Goal: Task Accomplishment & Management: Use online tool/utility

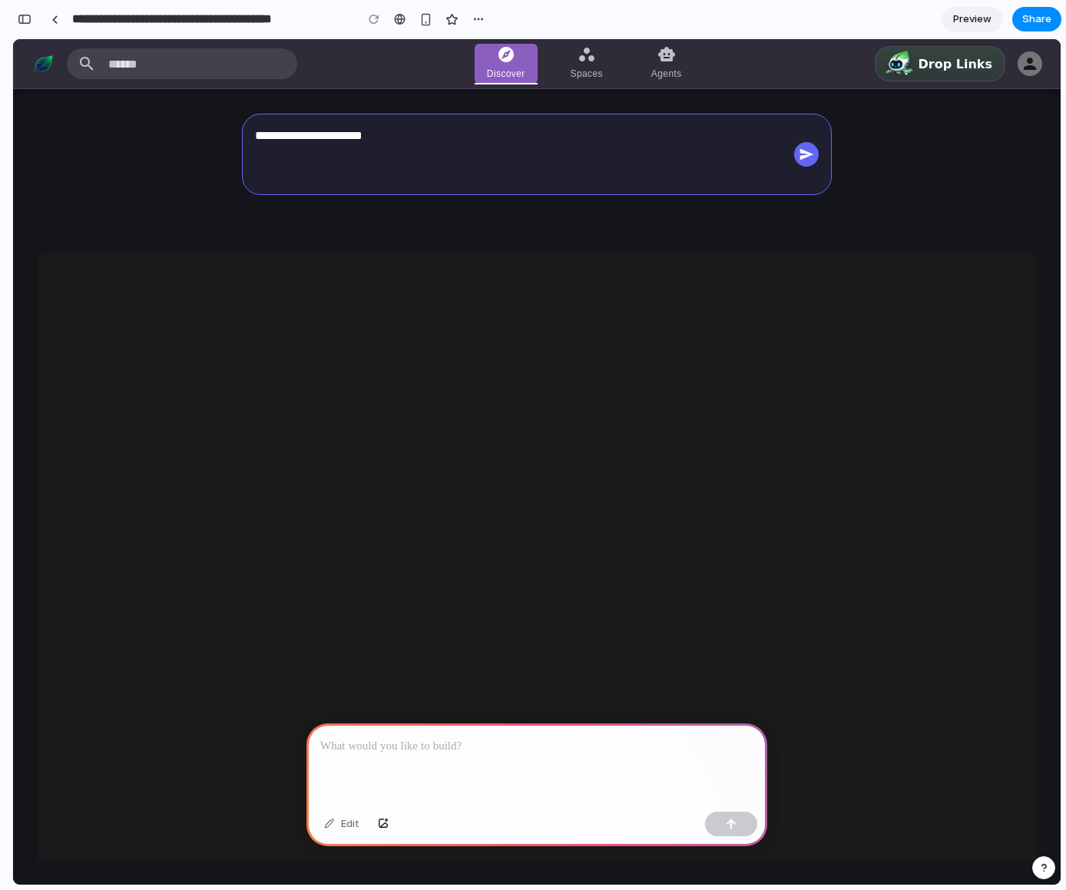
click at [494, 749] on p at bounding box center [536, 747] width 433 height 18
click at [852, 413] on img at bounding box center [774, 751] width 1437 height 958
click at [805, 153] on icon at bounding box center [807, 154] width 14 height 12
click at [585, 234] on div "**********" at bounding box center [537, 487] width 1048 height 797
click at [662, 267] on div "Tales from the Jar side 2024-10-25 Perplexity API: Real-time Search Cheaper Tha…" at bounding box center [537, 883] width 999 height 1258
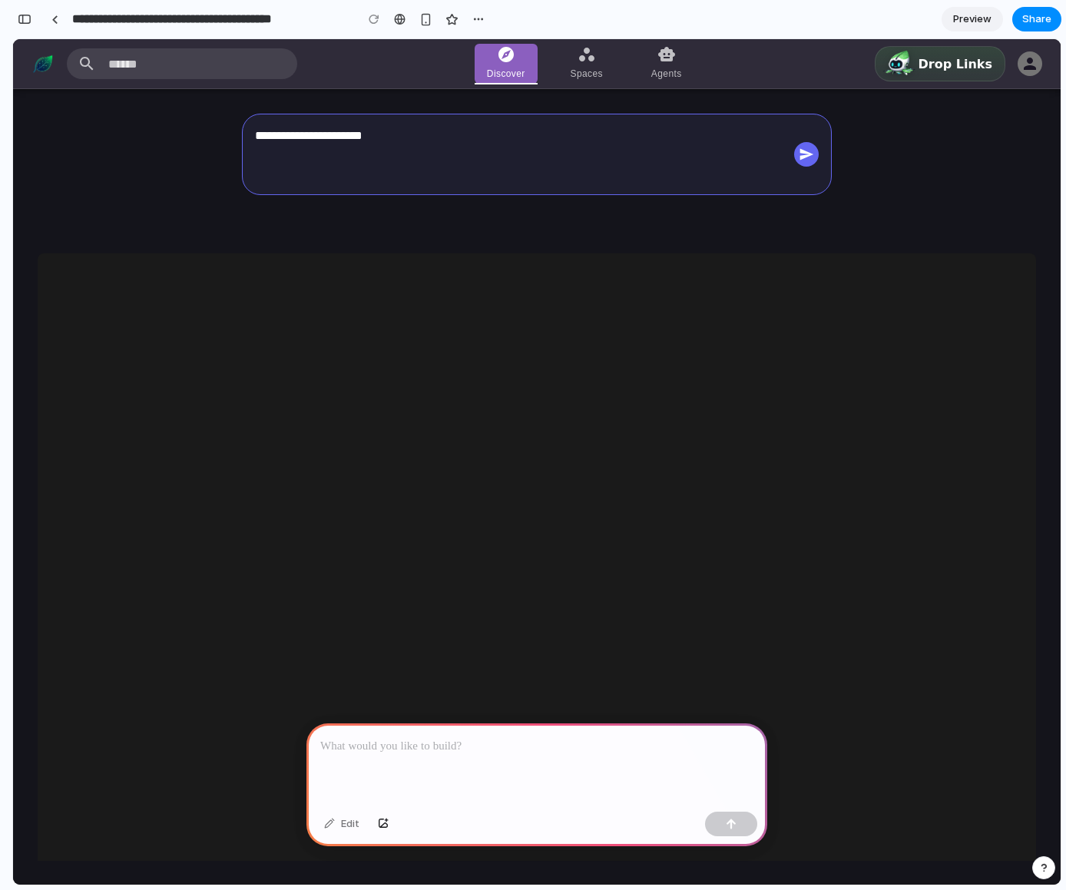
click at [669, 269] on div "Tales from the Jar side 2024-10-25 Perplexity API: Real-time Search Cheaper Tha…" at bounding box center [537, 883] width 999 height 1258
click at [460, 751] on div at bounding box center [537, 765] width 461 height 82
click at [512, 728] on div at bounding box center [537, 765] width 461 height 82
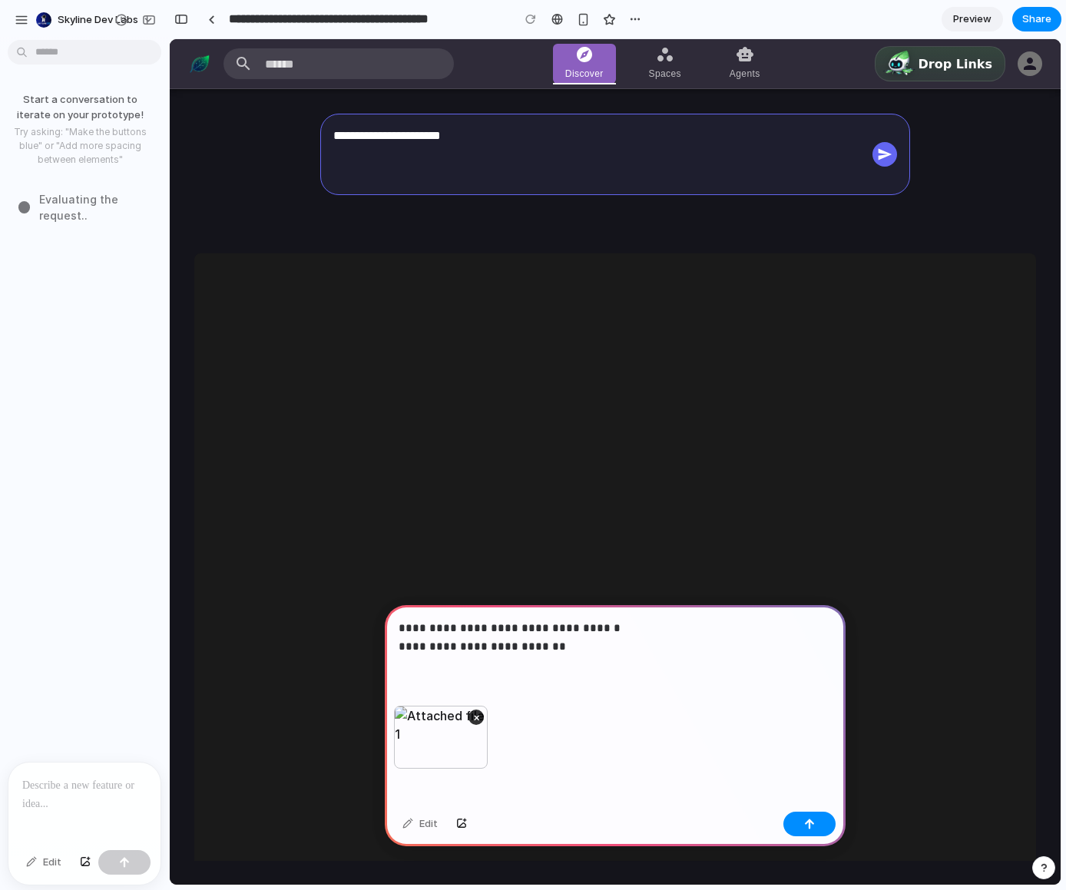
scroll to position [0, 0]
drag, startPoint x: 563, startPoint y: 648, endPoint x: 425, endPoint y: 632, distance: 139.2
click at [412, 638] on p "**********" at bounding box center [612, 637] width 427 height 37
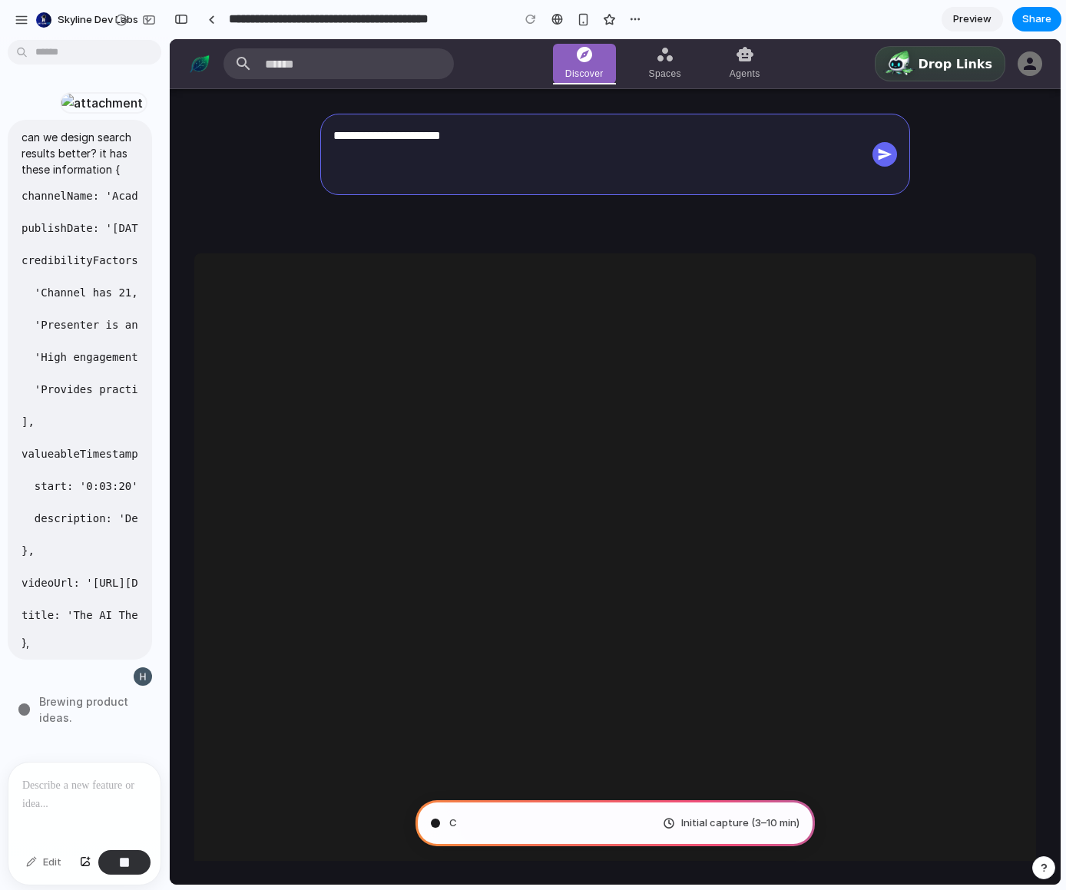
scroll to position [49, 0]
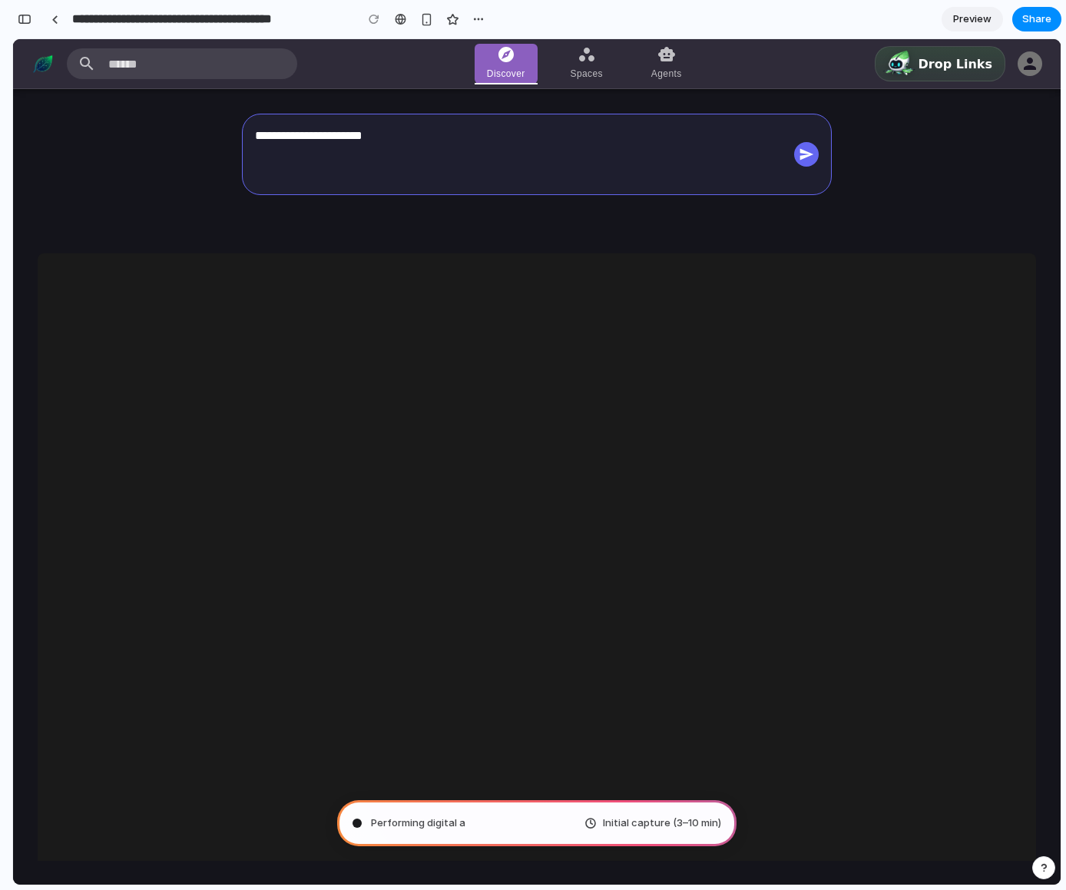
type input "**********"
click at [483, 834] on div "Evaluating the request ... Initial capture (3–10 min)" at bounding box center [536, 824] width 399 height 46
click at [603, 829] on div "Initial capture (3–10 min)" at bounding box center [653, 823] width 137 height 15
click at [473, 810] on div "Evaluating the request ... Initial capture (3–10 min)" at bounding box center [536, 824] width 399 height 46
click at [473, 810] on div "Evaluating the request . Initial capture (3–10 min)" at bounding box center [536, 824] width 399 height 46
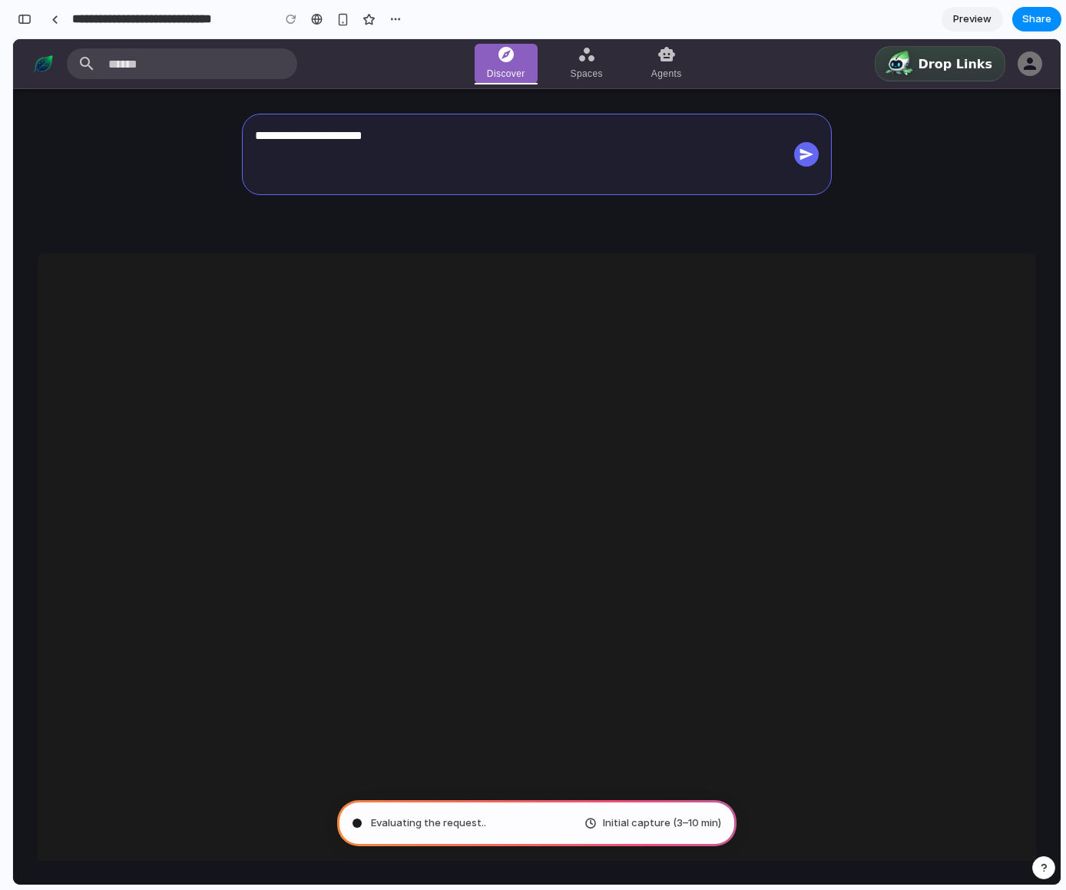
click at [463, 821] on span "Evaluating the request .." at bounding box center [428, 823] width 115 height 15
click at [463, 820] on span "Evaluating the request .." at bounding box center [428, 823] width 115 height 15
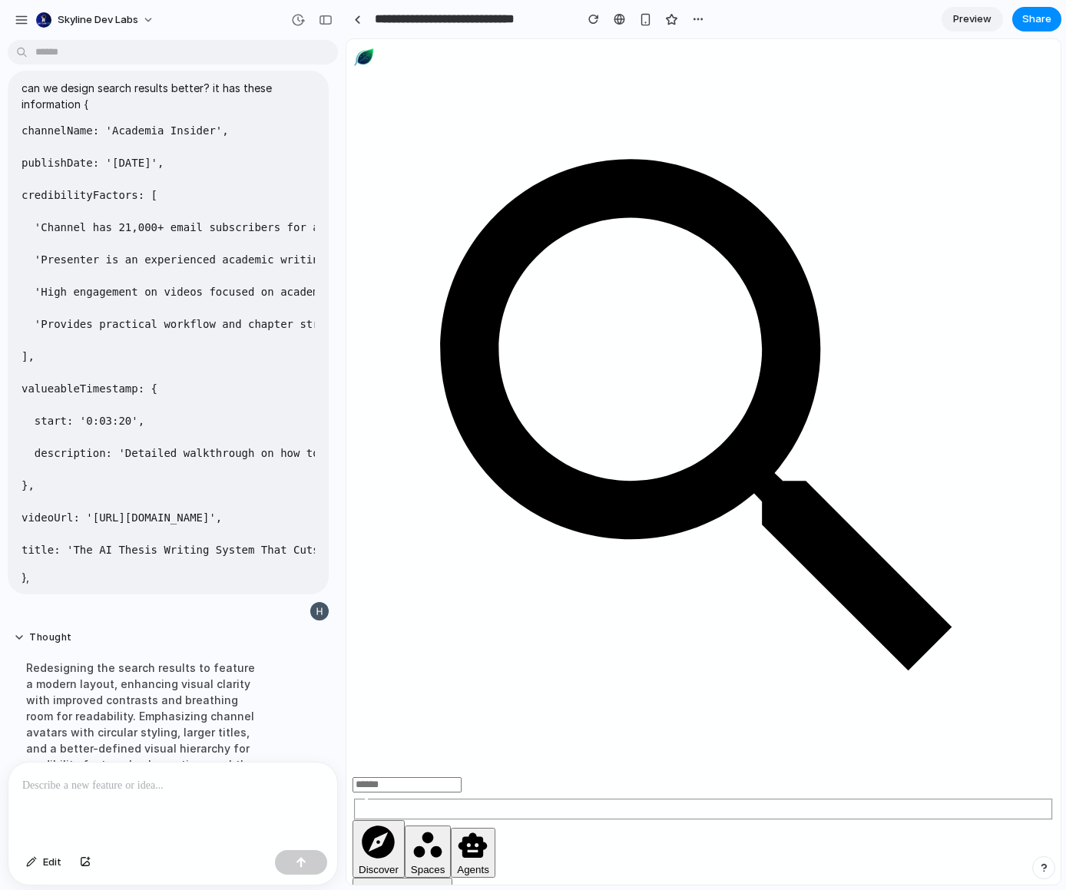
scroll to position [586, 0]
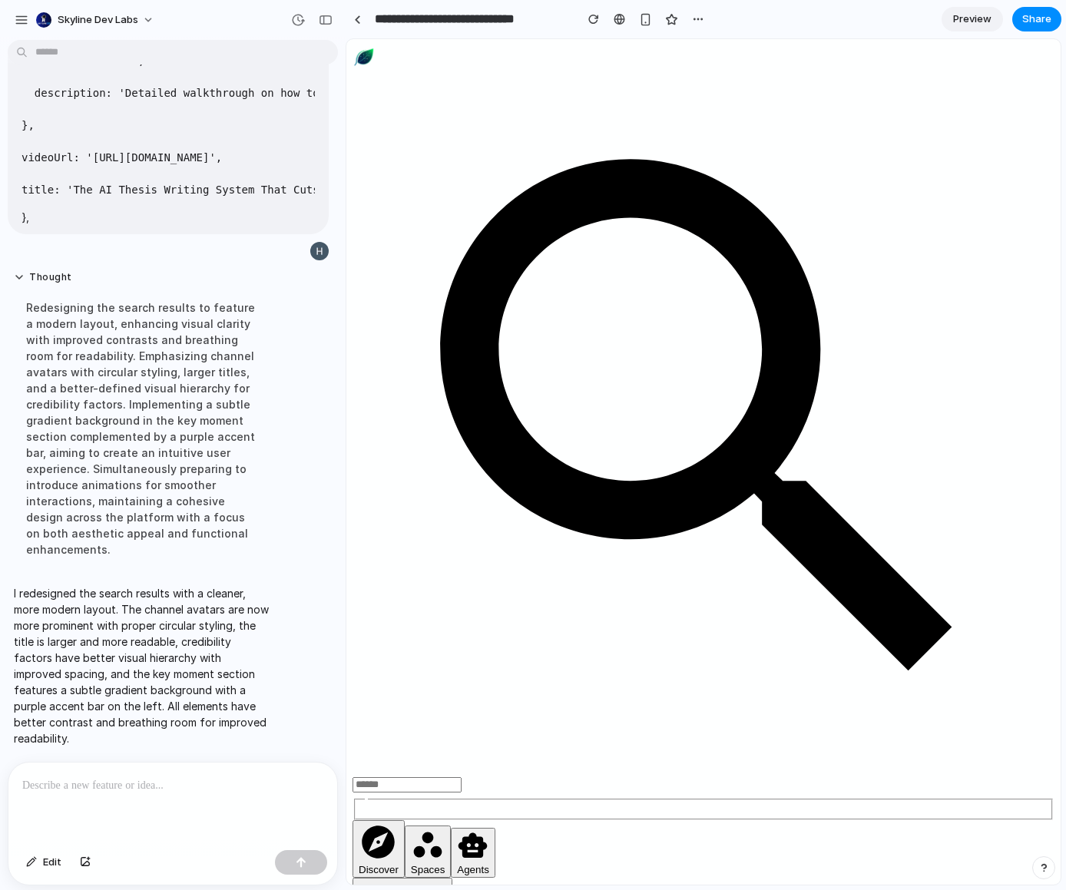
click at [170, 763] on div at bounding box center [172, 803] width 329 height 81
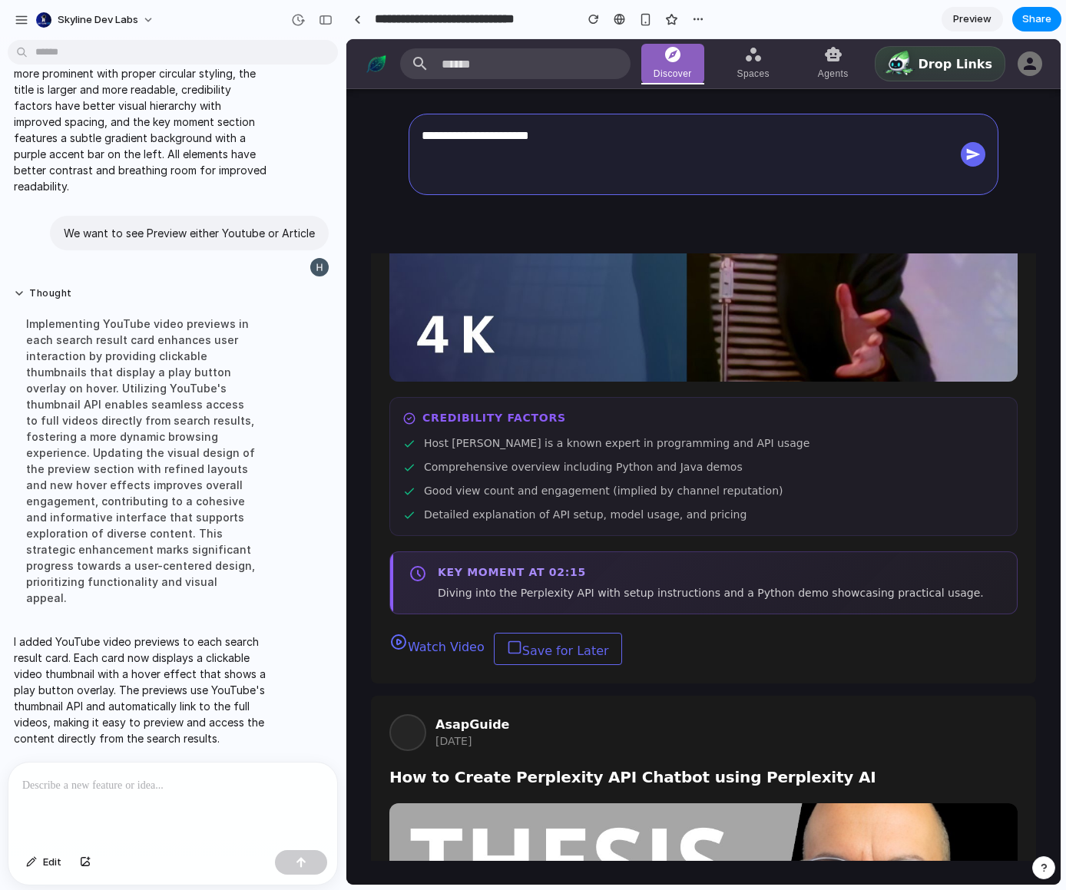
scroll to position [0, 0]
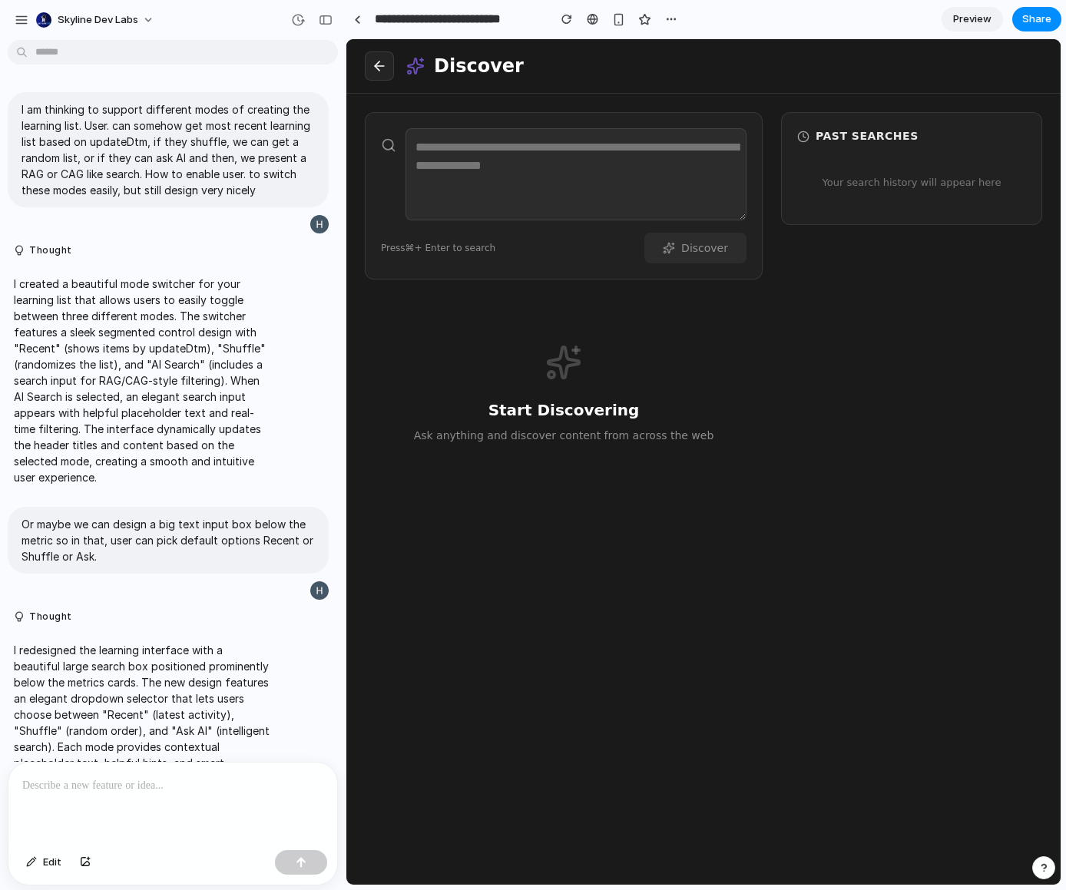
scroll to position [2279, 0]
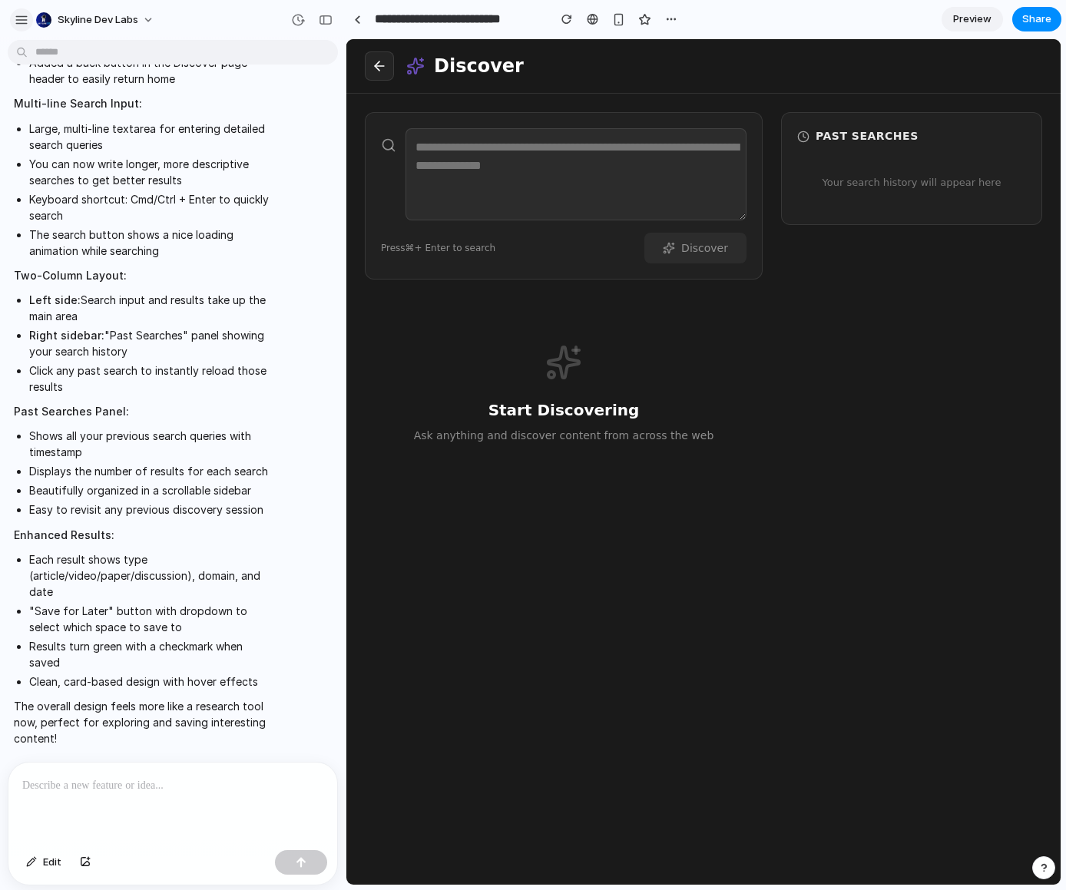
click at [22, 13] on div "button" at bounding box center [22, 20] width 14 height 14
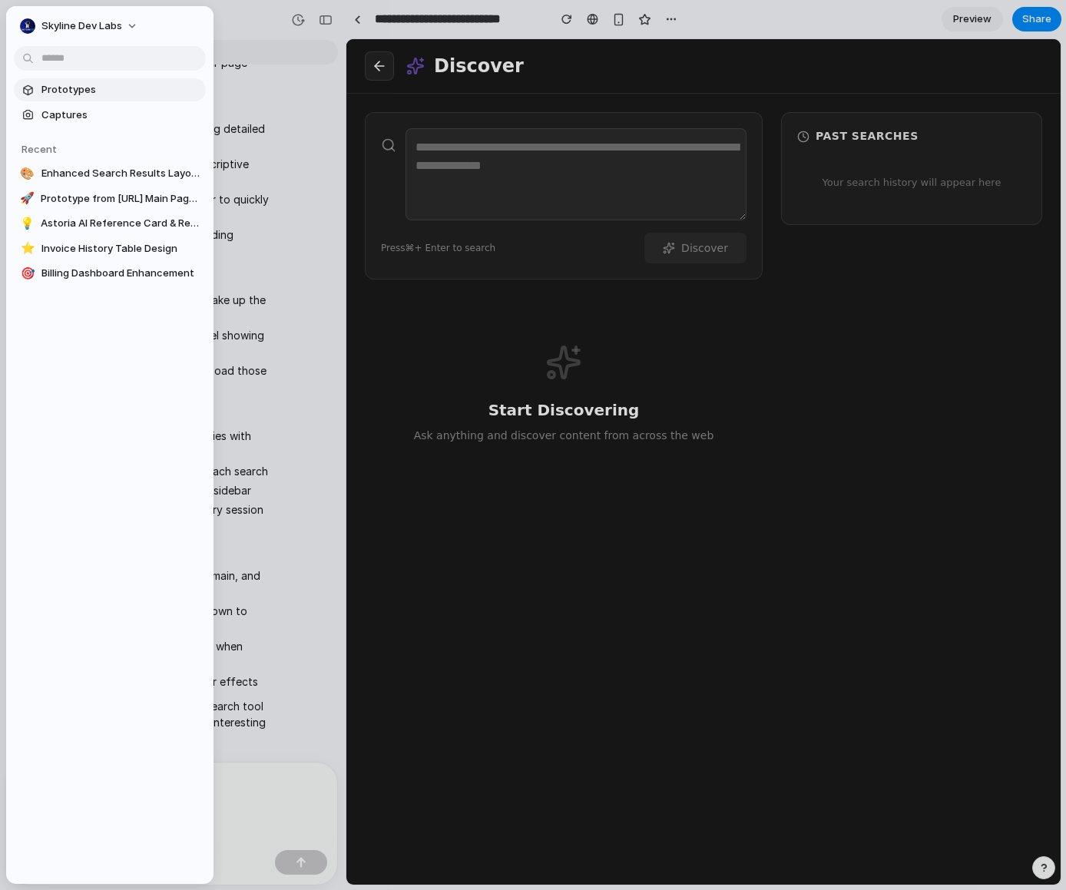
click at [68, 93] on span "Prototypes" at bounding box center [120, 89] width 158 height 15
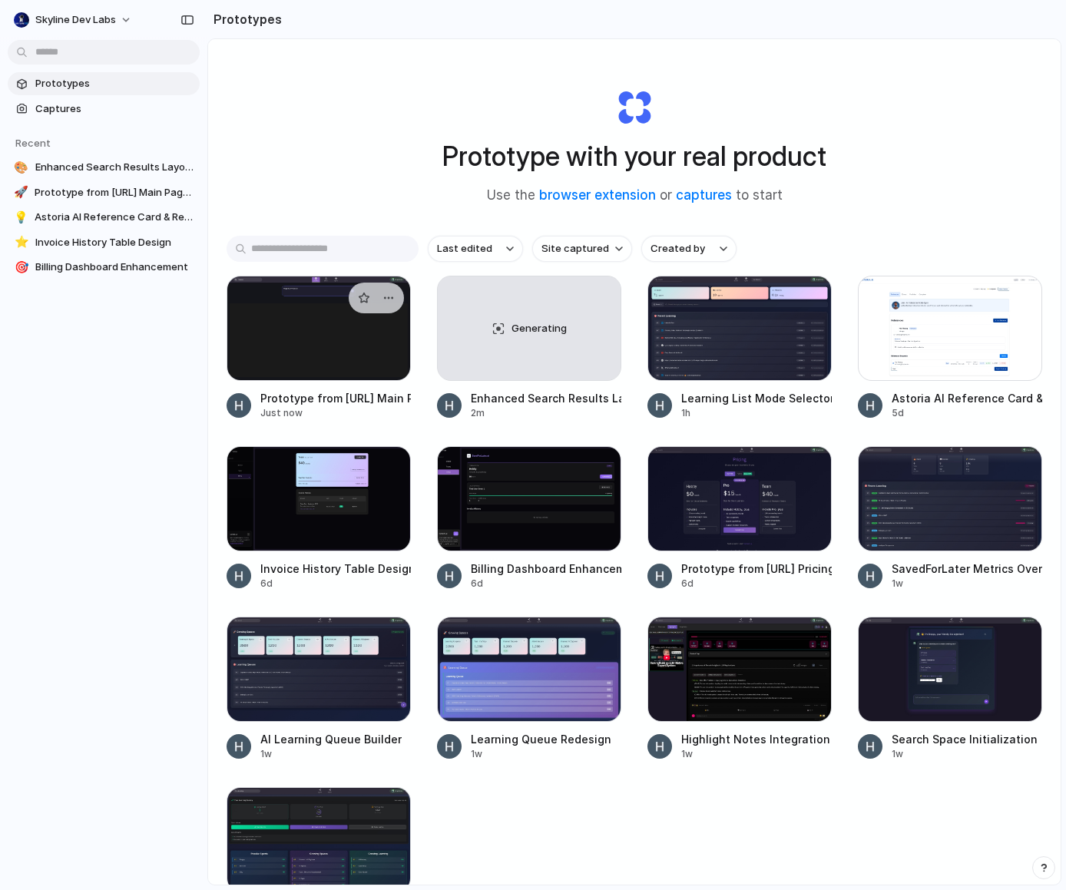
click at [323, 354] on div at bounding box center [319, 328] width 184 height 105
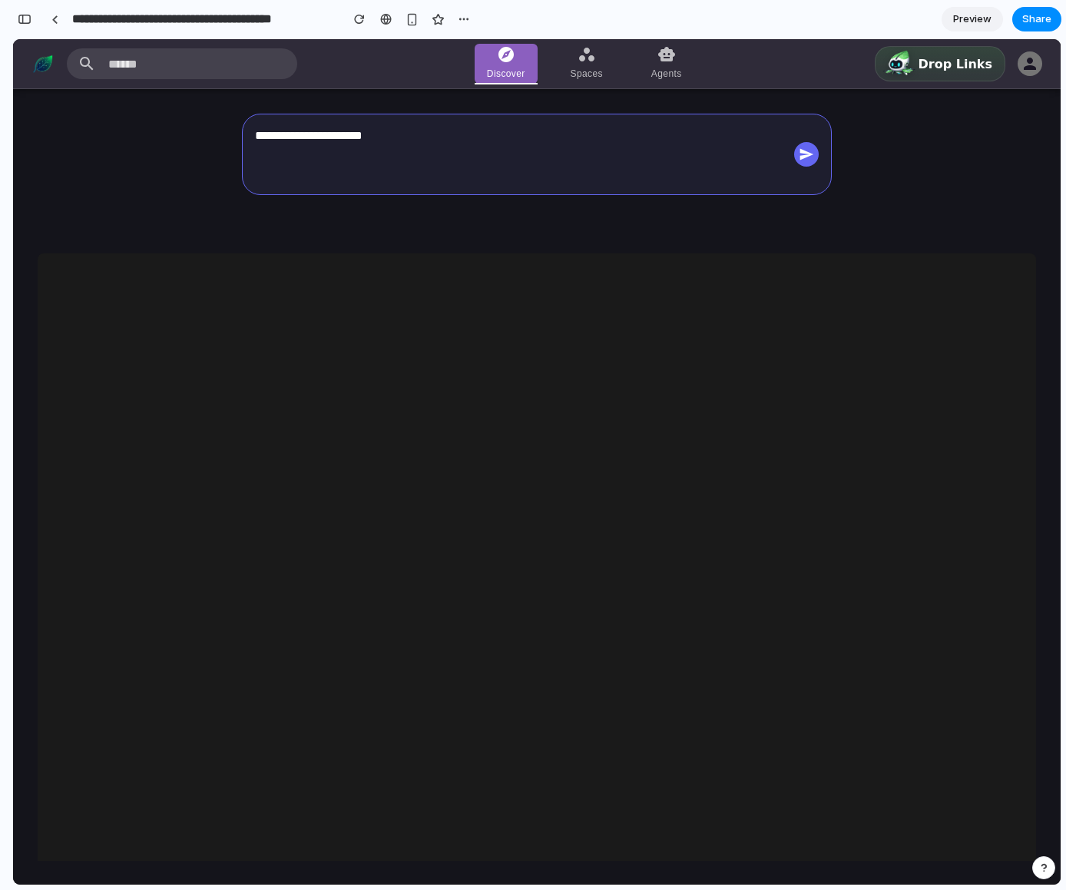
click at [416, 419] on img at bounding box center [774, 751] width 1437 height 958
click at [51, 19] on div at bounding box center [54, 19] width 7 height 8
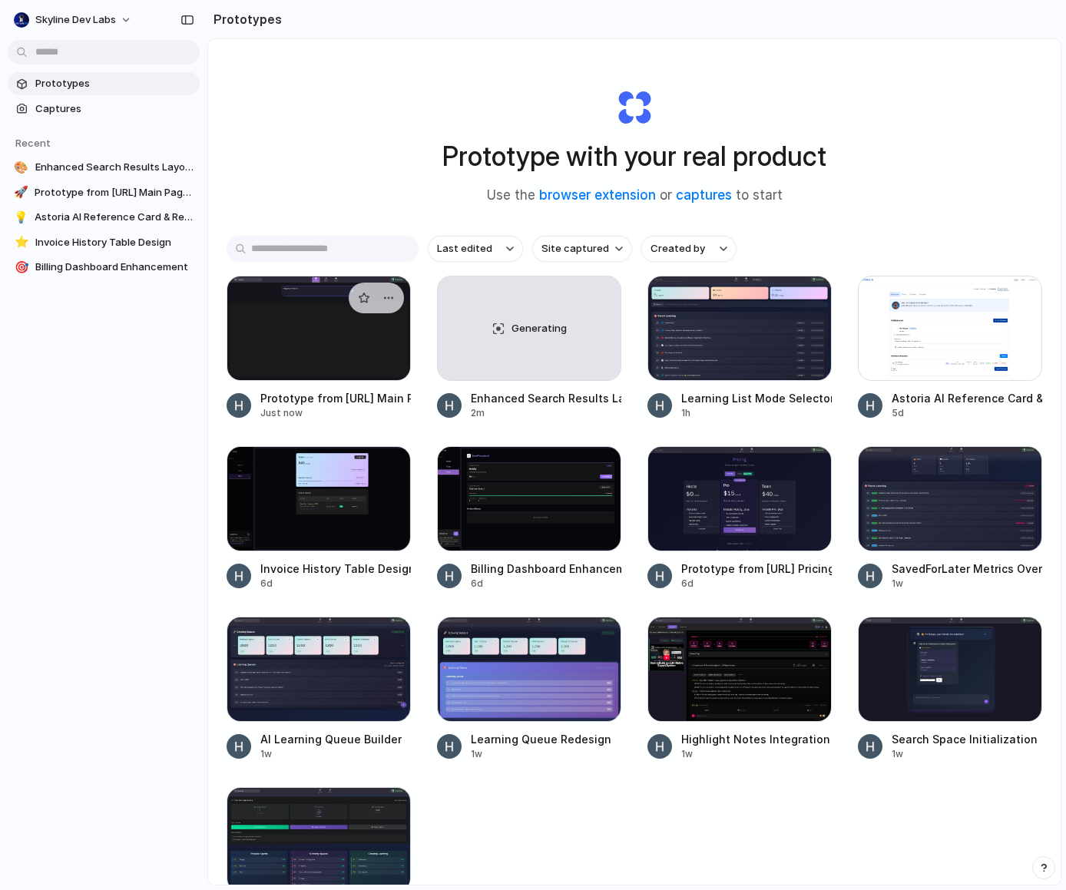
click at [278, 371] on div at bounding box center [319, 328] width 184 height 105
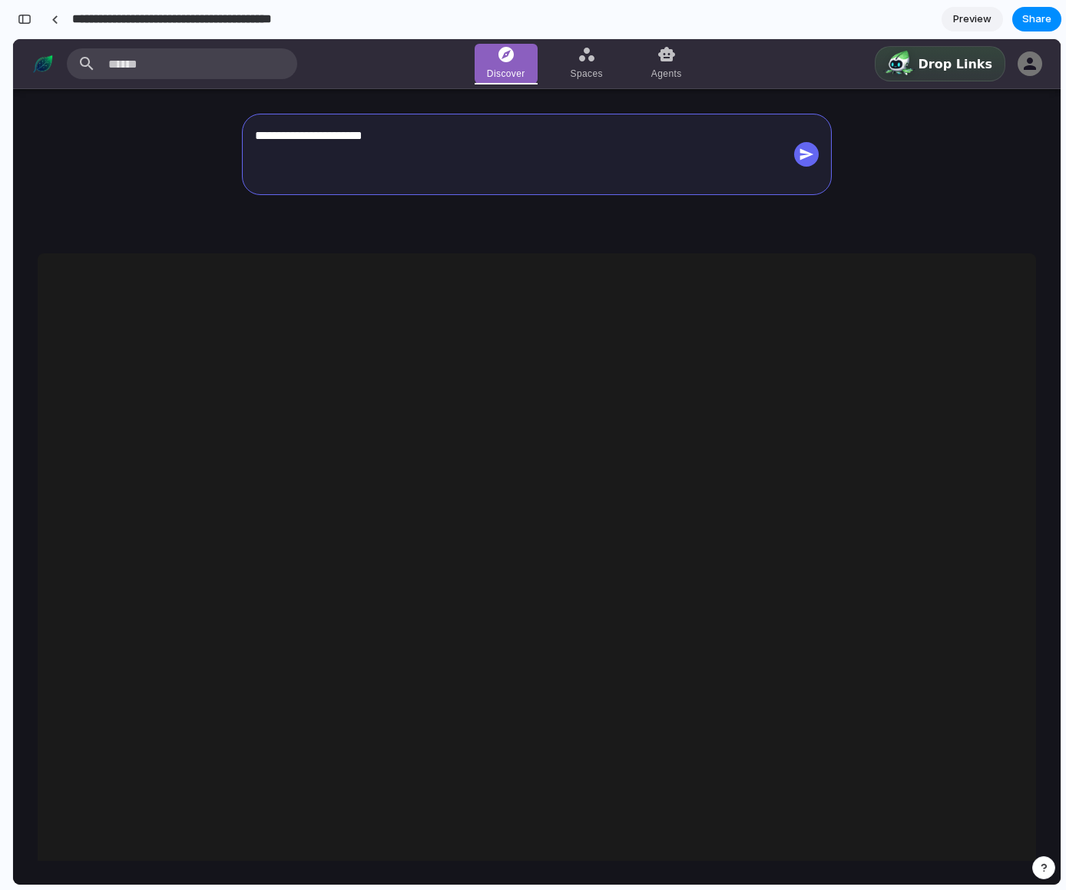
click at [283, 25] on input "**********" at bounding box center [202, 19] width 267 height 28
click at [300, 306] on img at bounding box center [774, 751] width 1437 height 958
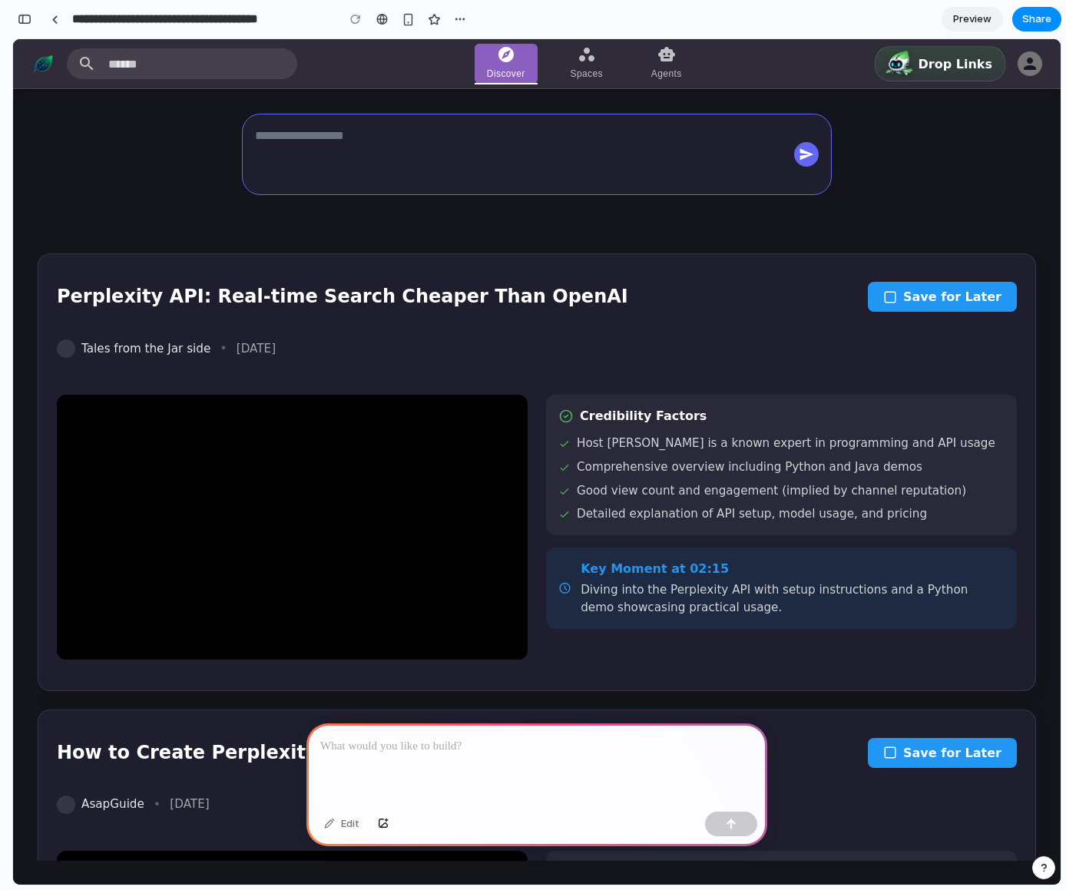
click at [419, 758] on div at bounding box center [537, 765] width 461 height 82
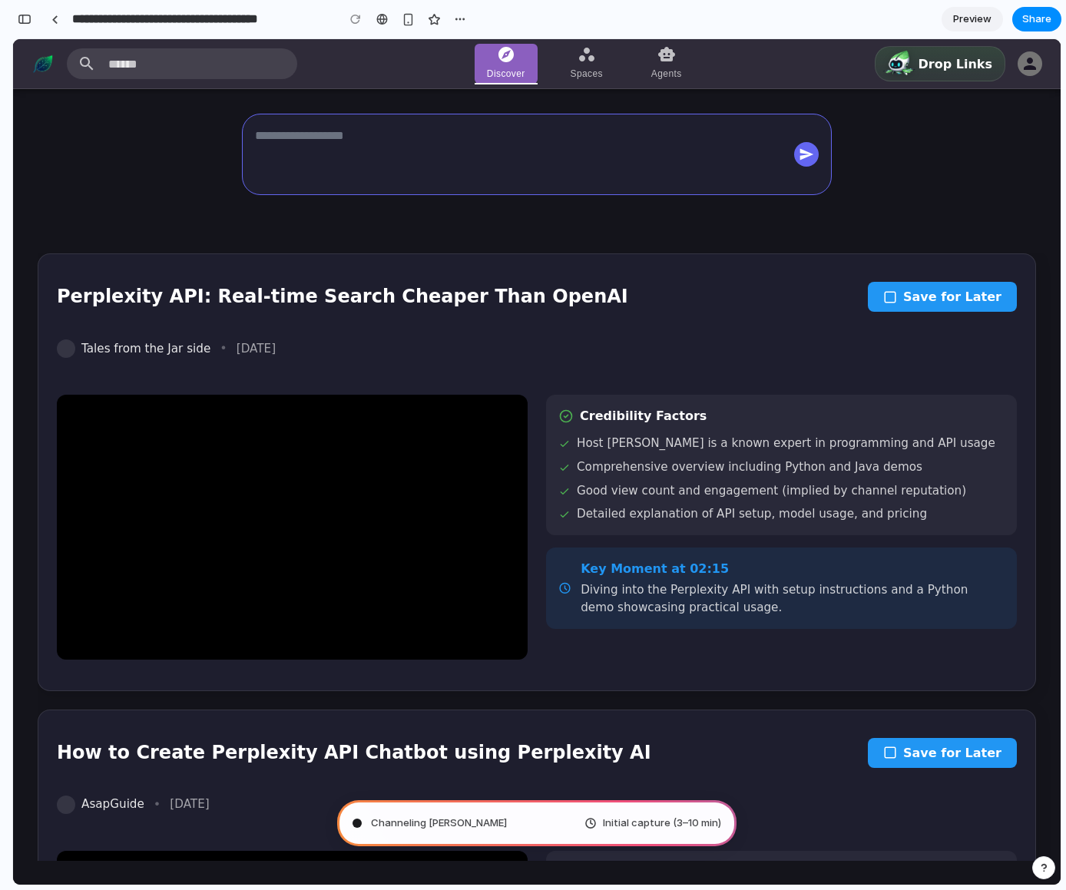
type input "**********"
